Goal: Task Accomplishment & Management: Use online tool/utility

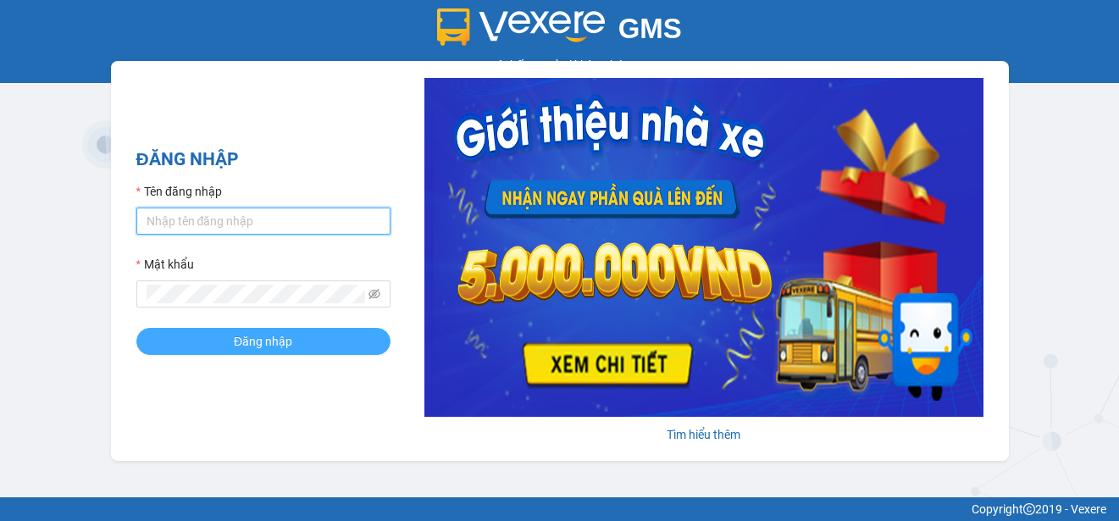
type input "ttngoc.halan"
click at [284, 342] on span "Đăng nhập" at bounding box center [263, 341] width 58 height 19
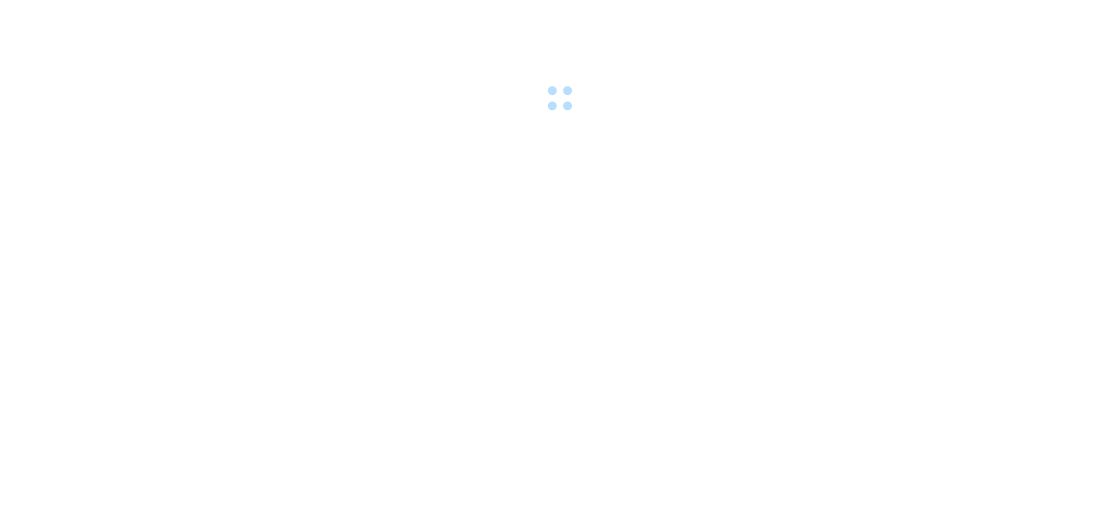
drag, startPoint x: 0, startPoint y: 0, endPoint x: 945, endPoint y: 107, distance: 950.9
click at [945, 107] on div at bounding box center [559, 58] width 1119 height 117
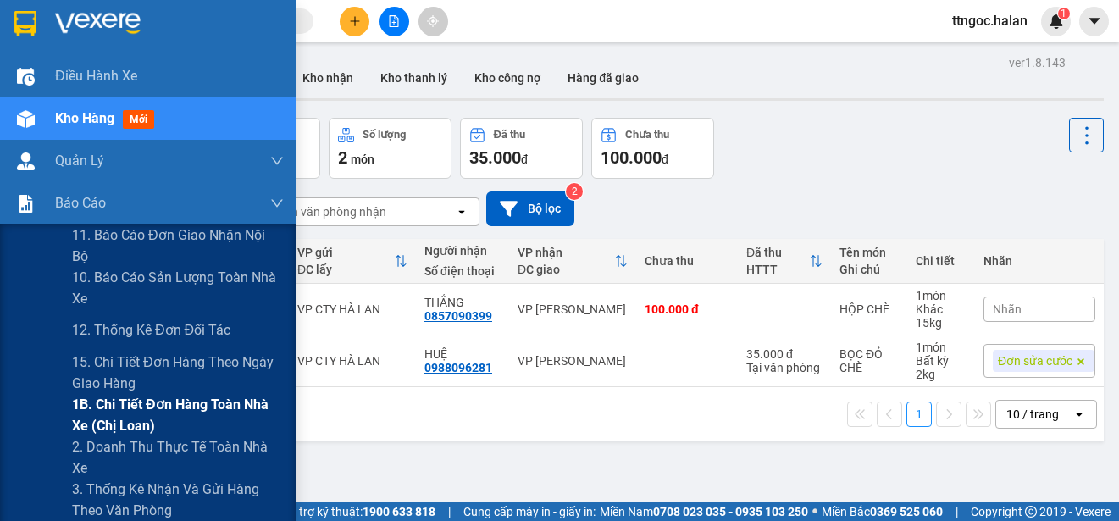
click at [97, 408] on span "1B. Chi tiết đơn hàng toàn nhà xe (chị loan)" at bounding box center [178, 415] width 212 height 42
